Goal: Task Accomplishment & Management: Use online tool/utility

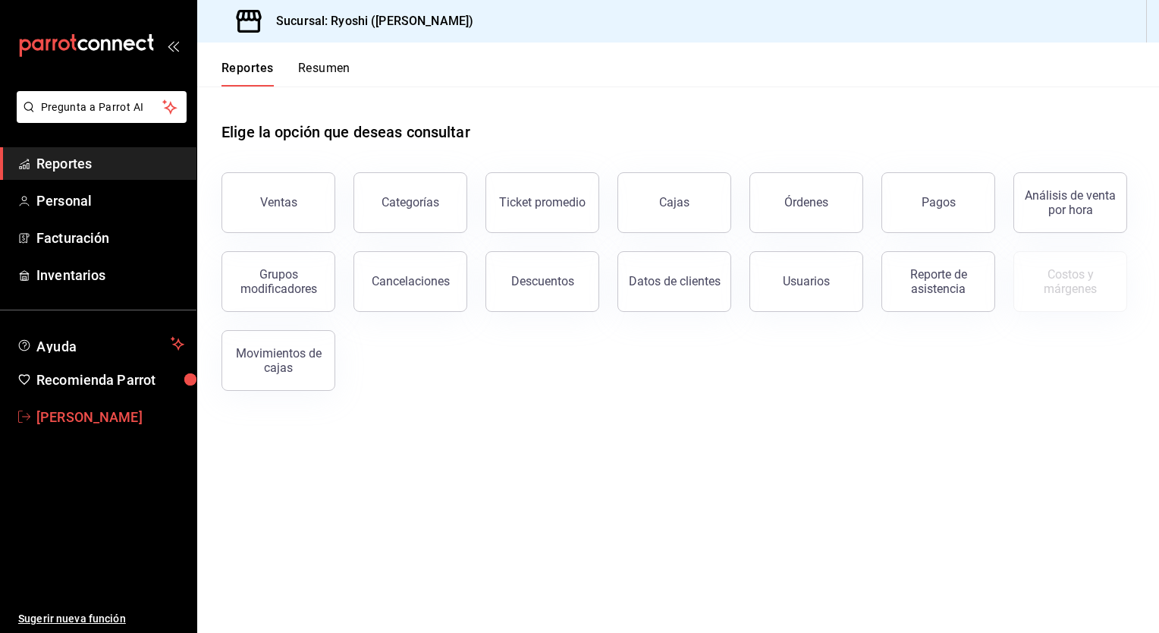
click at [88, 418] on span "[PERSON_NAME]" at bounding box center [110, 417] width 148 height 20
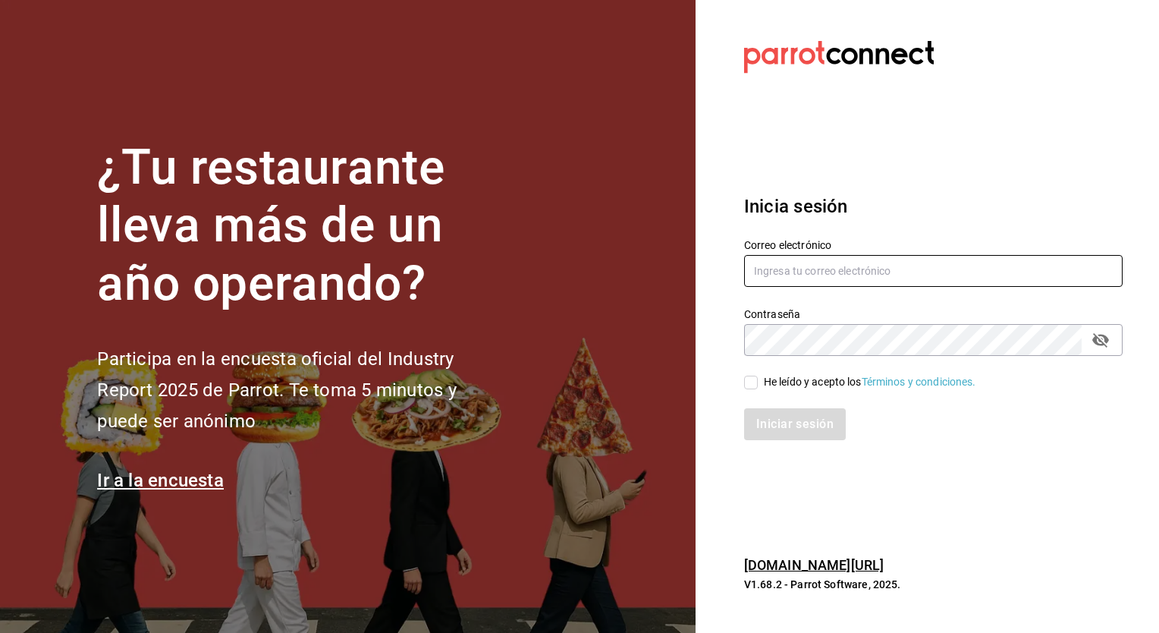
type input "israel.bernal@grupocosteno.com"
click at [1105, 347] on icon "passwordField" at bounding box center [1101, 340] width 18 height 18
click at [753, 384] on input "He leído y acepto los Términos y condiciones." at bounding box center [751, 383] width 14 height 14
checkbox input "true"
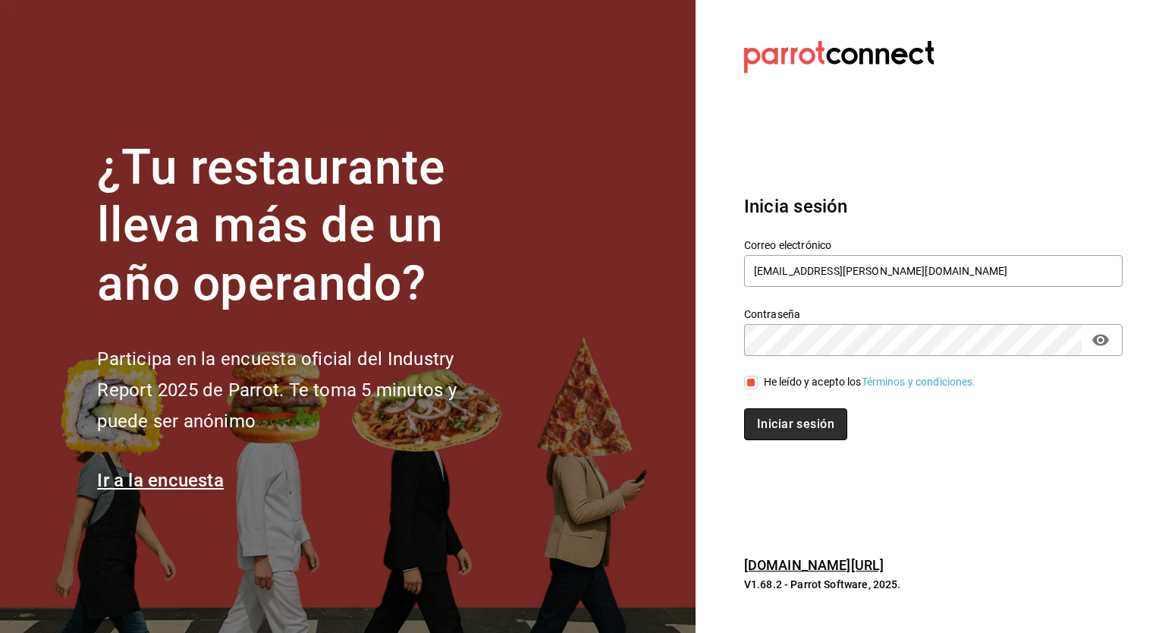
click at [775, 423] on button "Iniciar sesión" at bounding box center [795, 424] width 103 height 32
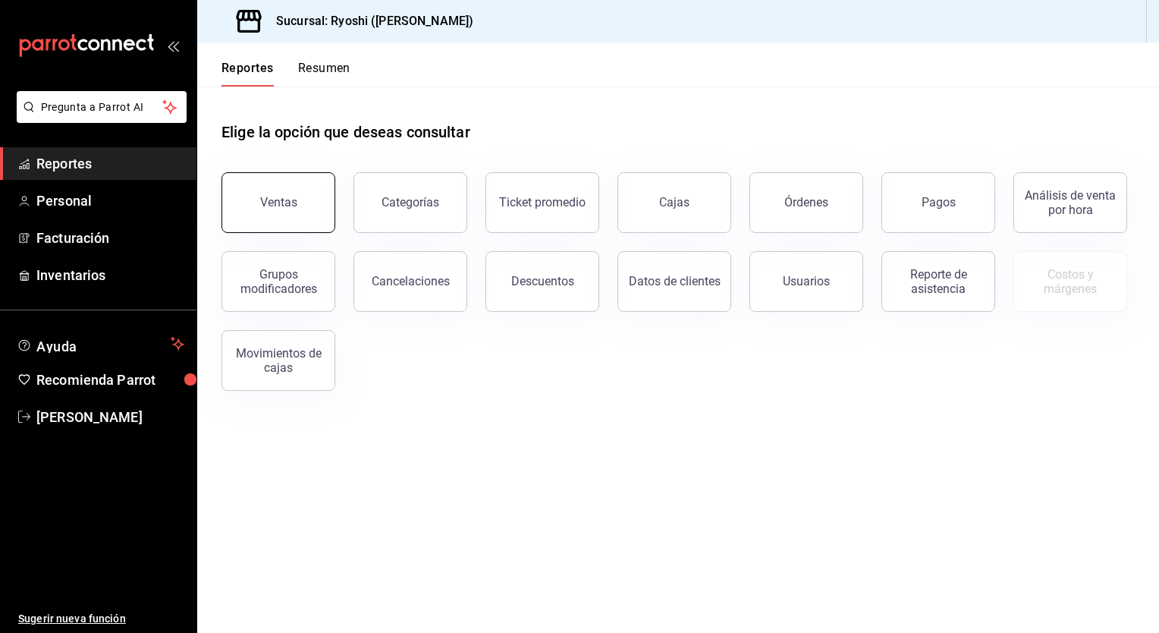
click at [285, 207] on div "Ventas" at bounding box center [278, 202] width 37 height 14
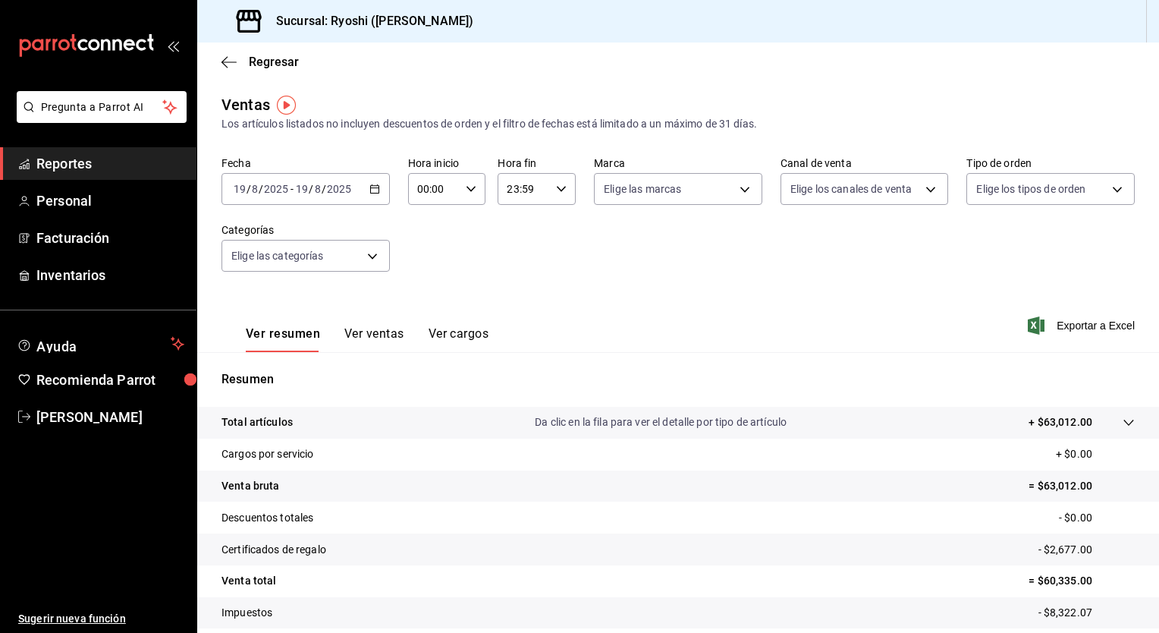
click at [473, 181] on div "00:00 Hora inicio" at bounding box center [447, 189] width 78 height 32
click at [428, 222] on span "05" at bounding box center [425, 221] width 14 height 12
type input "05:00"
click at [555, 185] on div at bounding box center [579, 316] width 1159 height 633
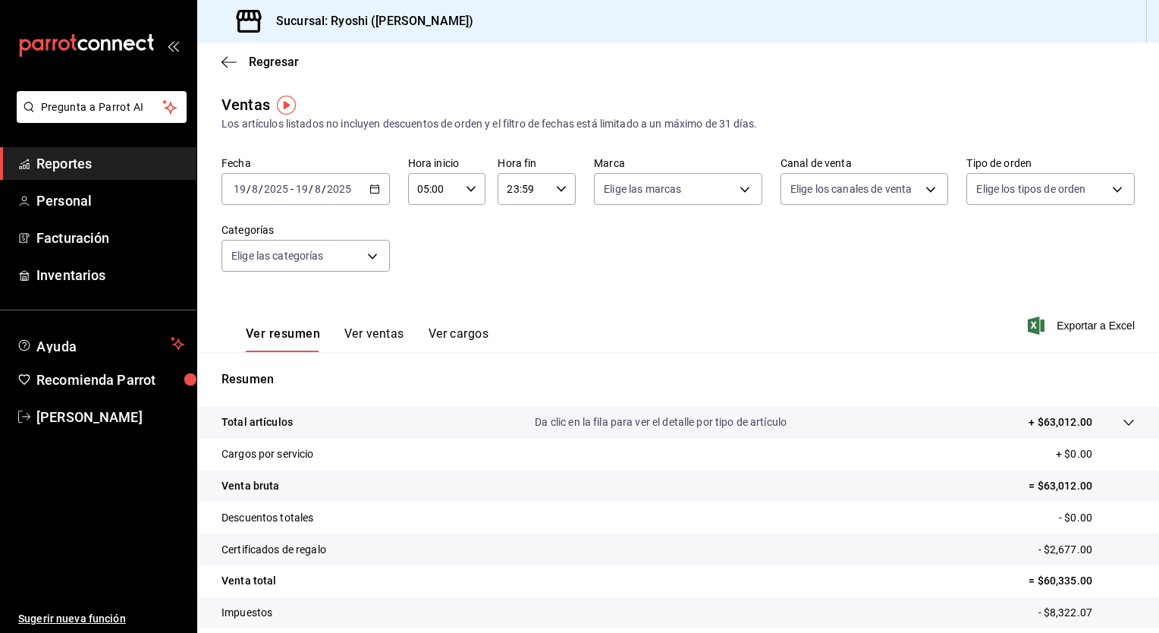
click at [556, 185] on icon "button" at bounding box center [561, 189] width 11 height 11
click at [516, 244] on span "04" at bounding box center [514, 238] width 14 height 12
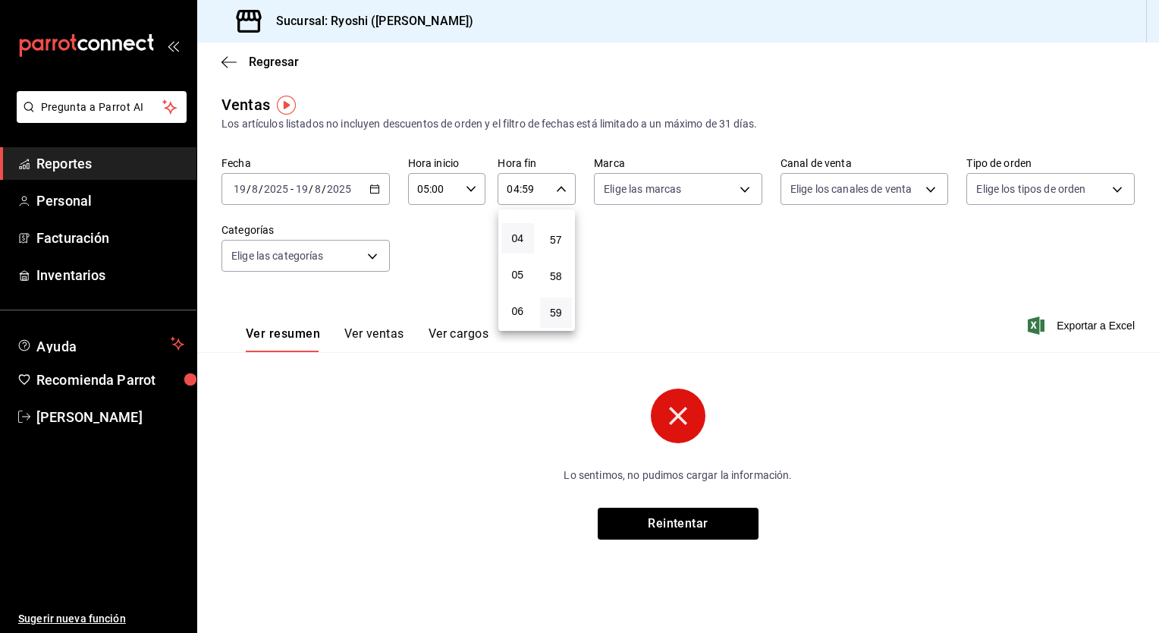
click at [379, 193] on div at bounding box center [579, 316] width 1159 height 633
click at [379, 188] on icon "button" at bounding box center [374, 189] width 11 height 11
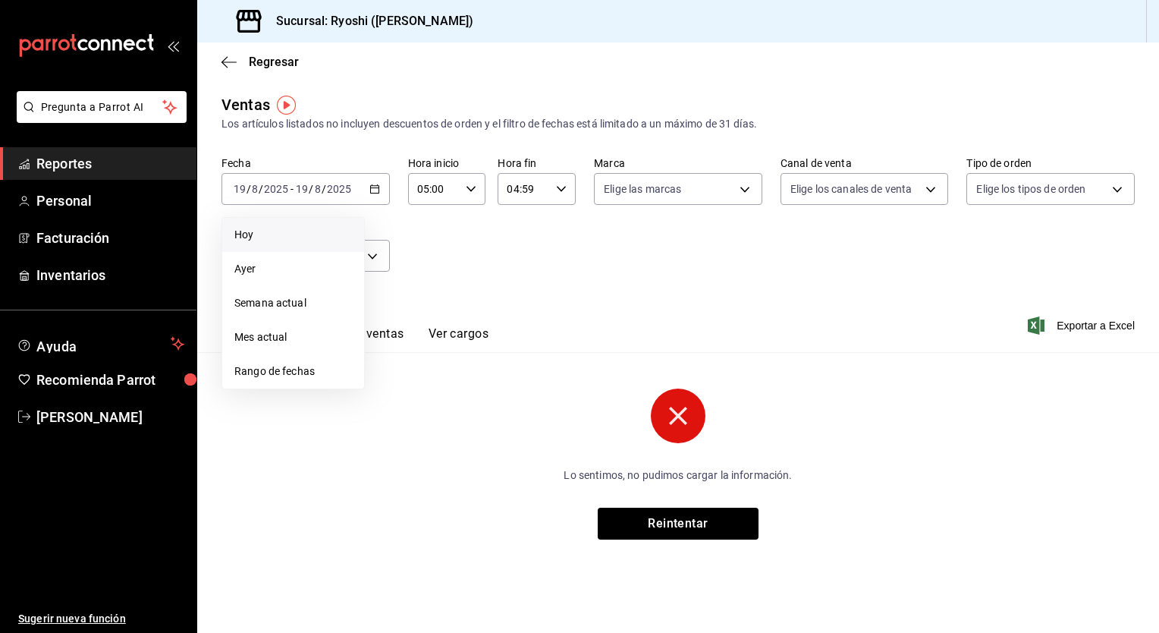
click at [256, 232] on span "Hoy" at bounding box center [293, 235] width 118 height 16
click at [373, 193] on icon "button" at bounding box center [374, 189] width 11 height 11
click at [285, 365] on span "Rango de fechas" at bounding box center [293, 371] width 118 height 16
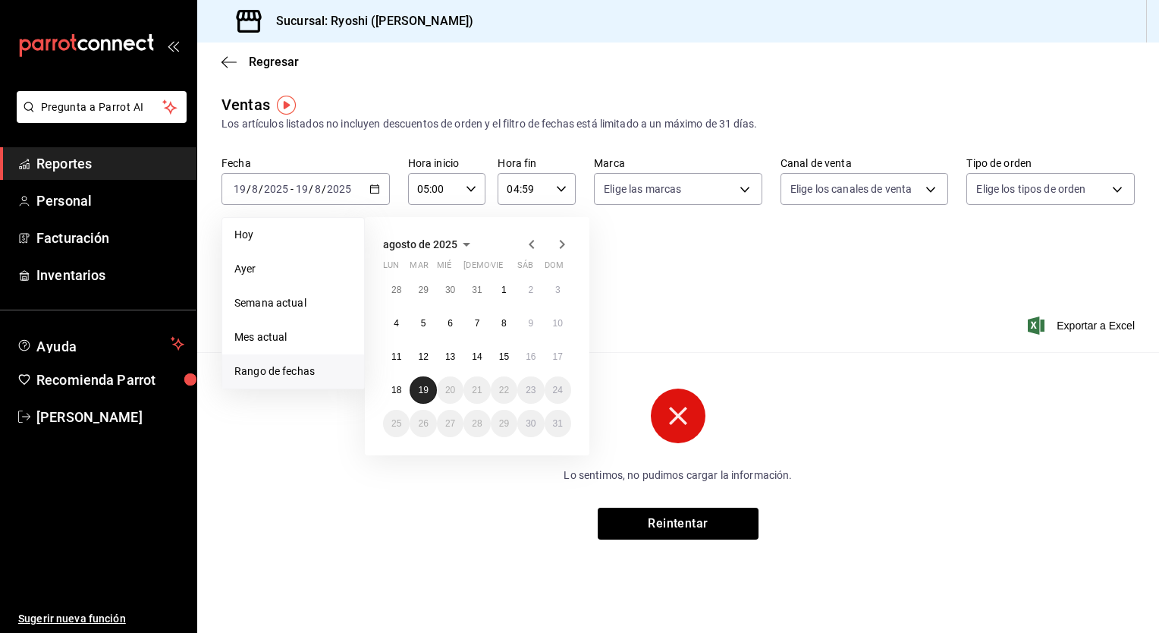
click at [421, 392] on abbr "19" at bounding box center [423, 390] width 10 height 11
click at [420, 392] on abbr "19" at bounding box center [423, 390] width 10 height 11
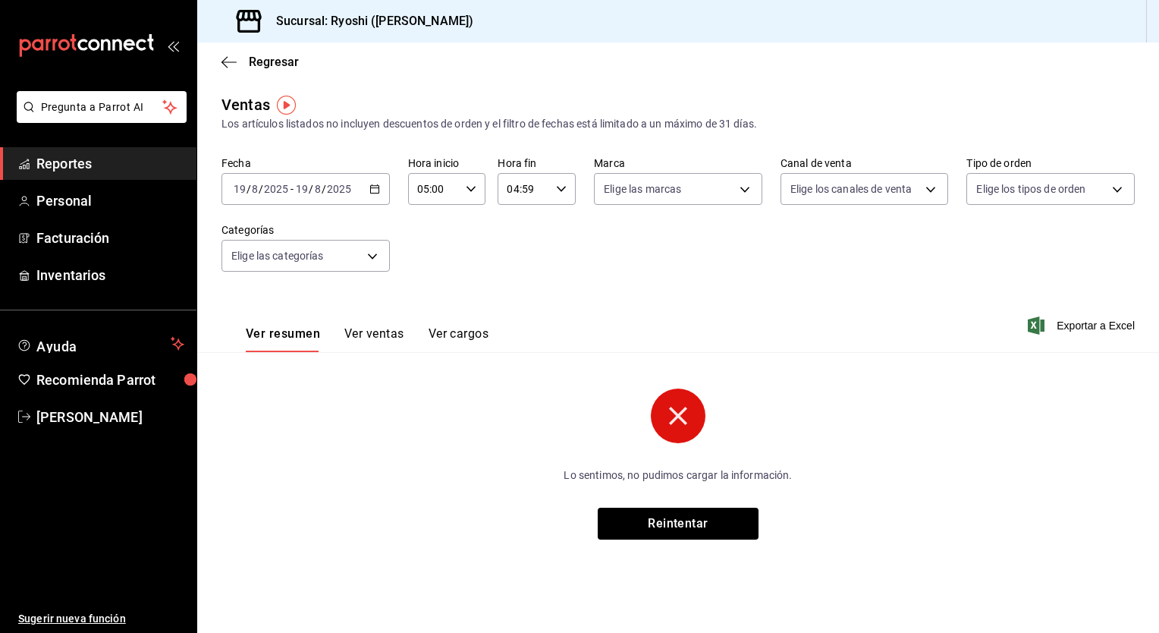
click at [473, 191] on icon "button" at bounding box center [471, 189] width 11 height 11
click at [372, 189] on div at bounding box center [579, 316] width 1159 height 633
click at [372, 189] on icon "button" at bounding box center [374, 189] width 11 height 11
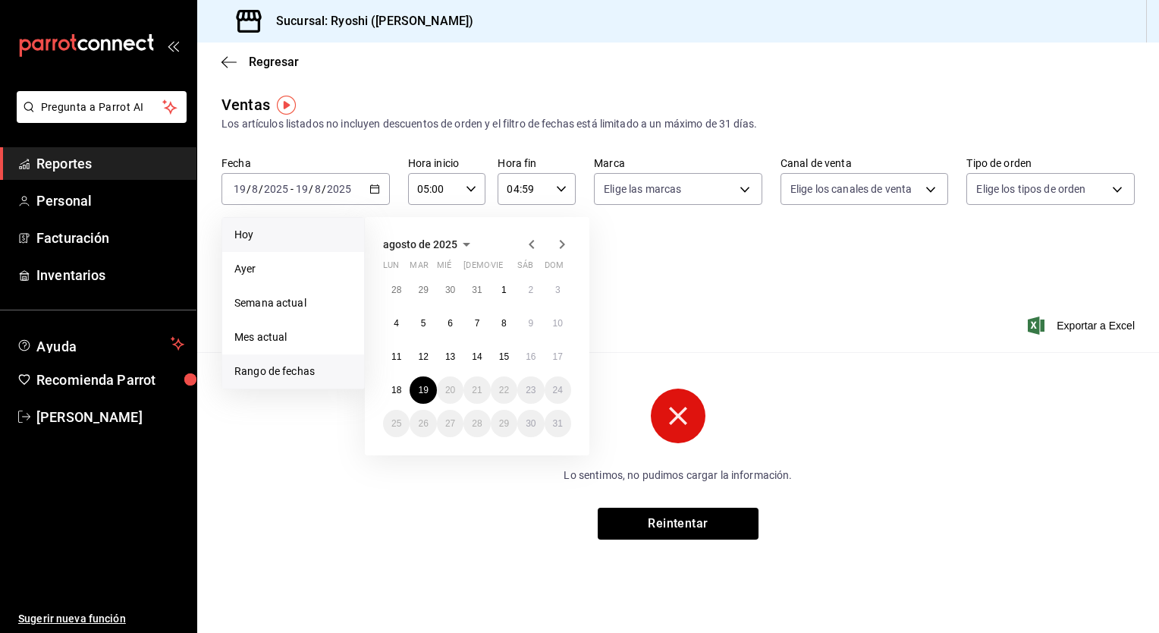
click at [261, 231] on span "Hoy" at bounding box center [293, 235] width 118 height 16
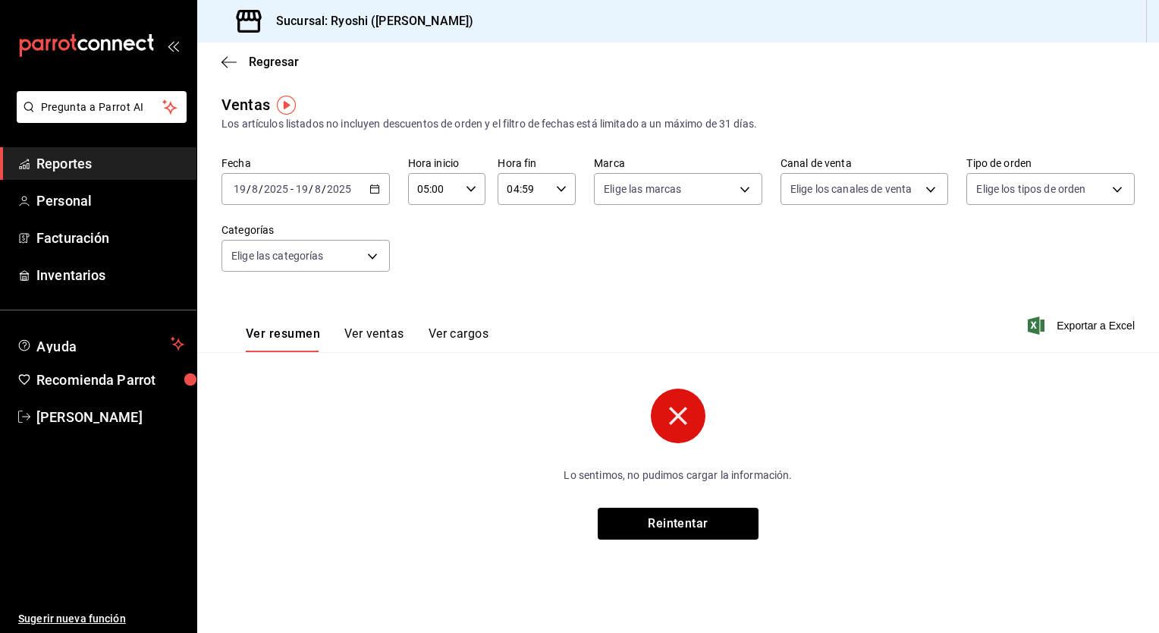
click at [564, 185] on icon "button" at bounding box center [561, 189] width 11 height 11
click at [519, 316] on span "23" at bounding box center [517, 313] width 15 height 12
type input "23:59"
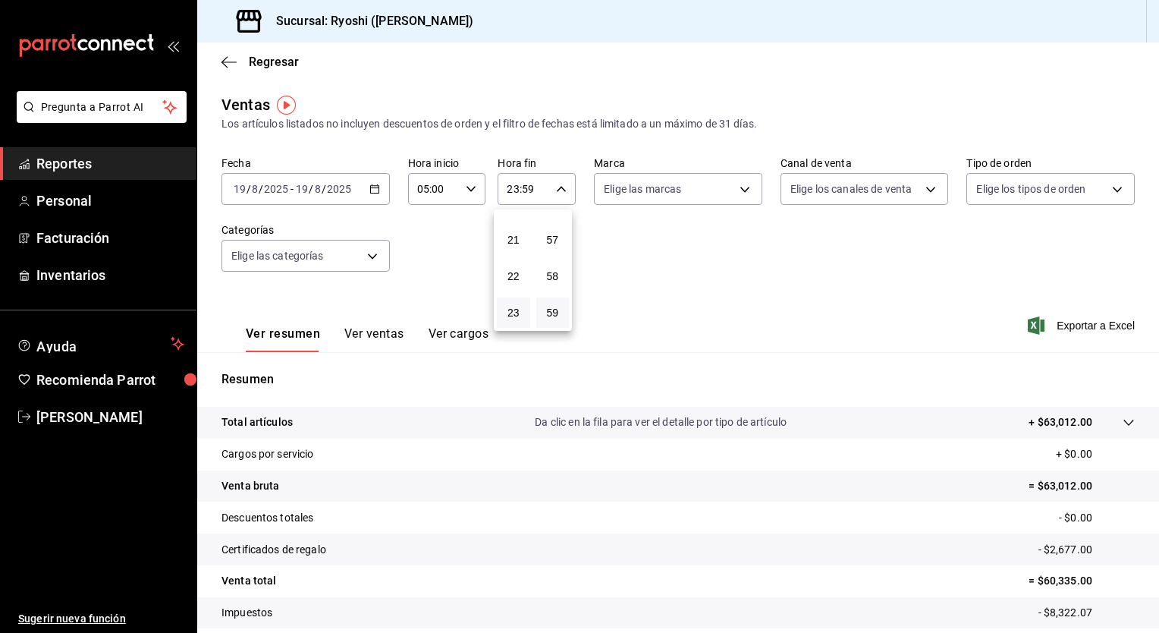
click at [889, 50] on div at bounding box center [579, 316] width 1159 height 633
click at [643, 291] on div "Ver resumen Ver ventas Ver cargos Exportar a Excel" at bounding box center [678, 321] width 962 height 62
